Goal: Task Accomplishment & Management: Complete application form

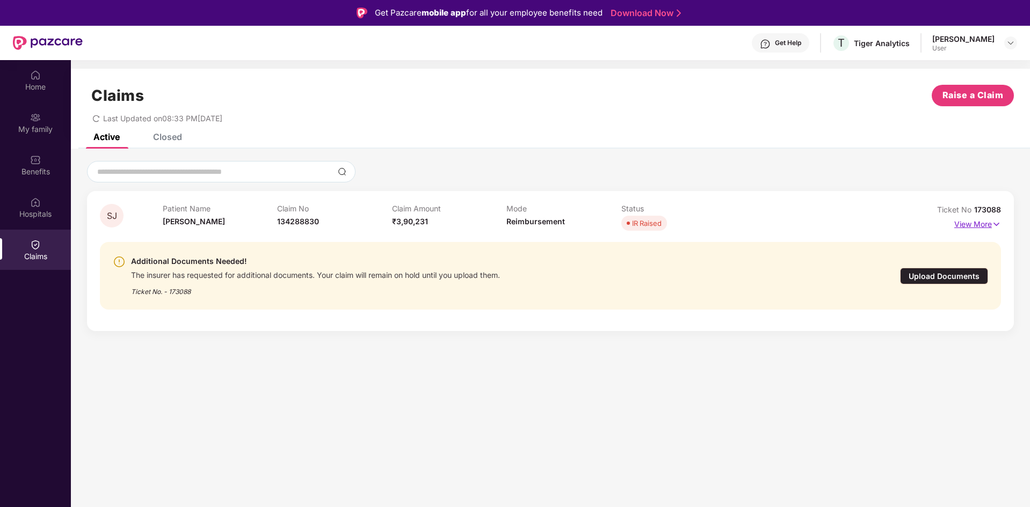
click at [980, 224] on p "View More" at bounding box center [977, 223] width 47 height 14
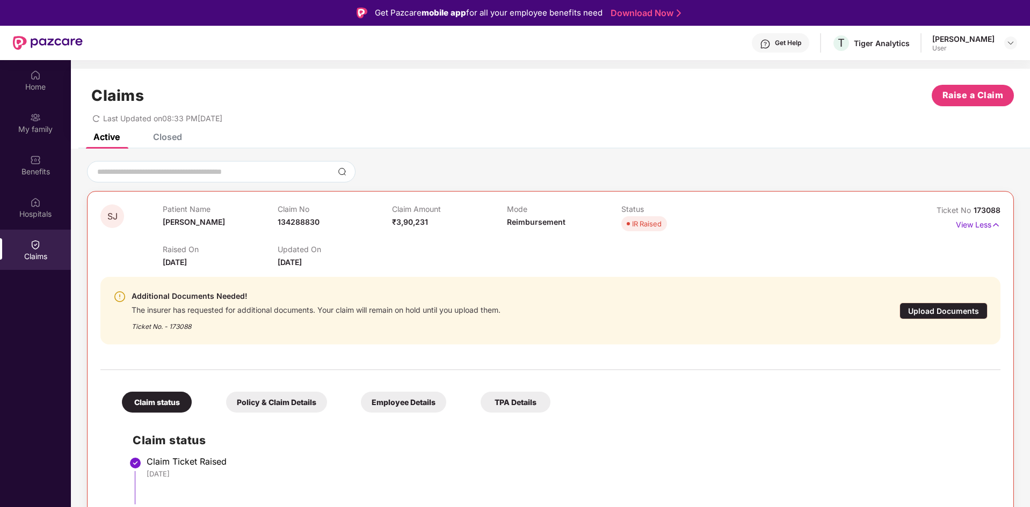
click at [941, 310] on div "Upload Documents" at bounding box center [943, 311] width 88 height 17
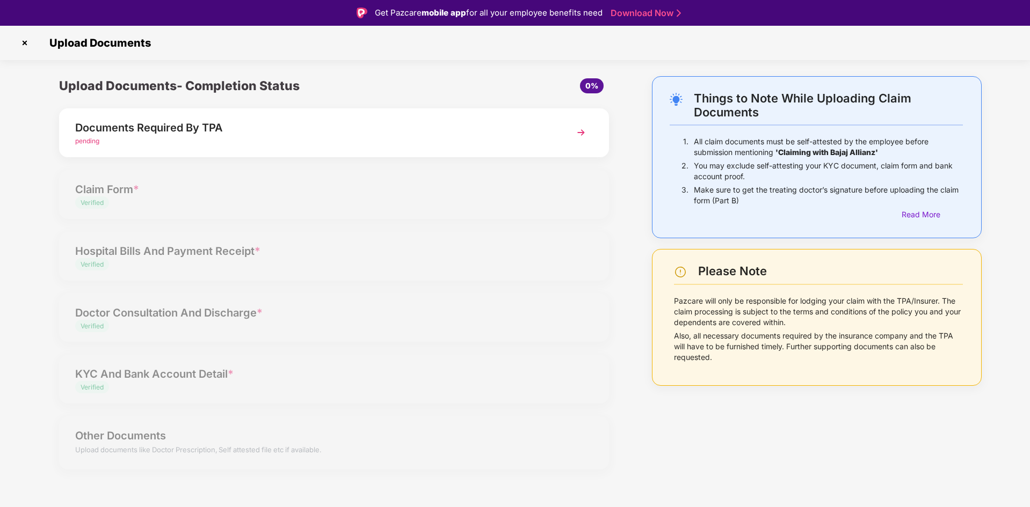
click at [580, 130] on img at bounding box center [580, 132] width 19 height 19
